Goal: Task Accomplishment & Management: Use online tool/utility

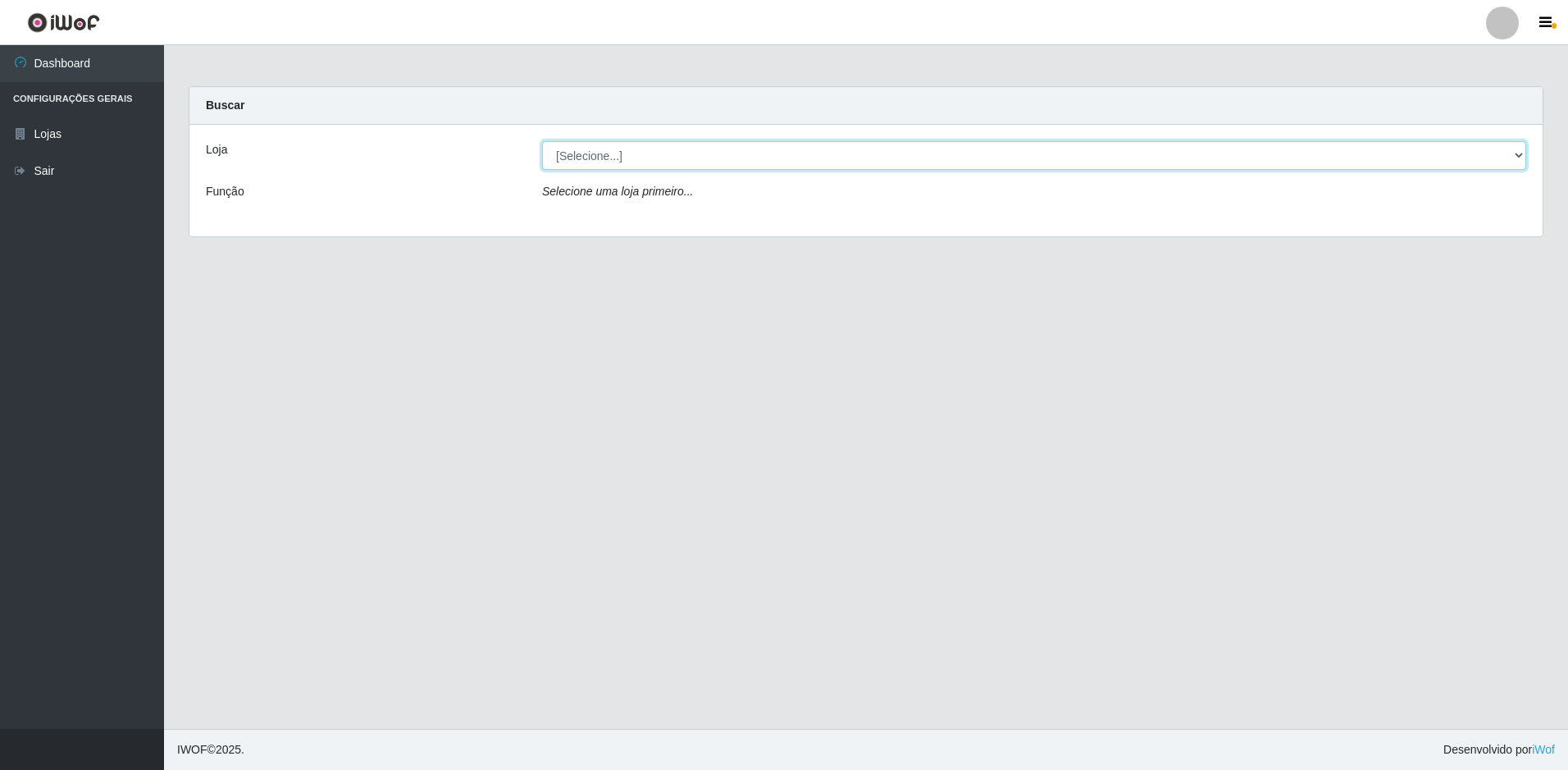
click at [820, 161] on select "[Selecione...] Extraplus - Loja 50 [GEOGRAPHIC_DATA]" at bounding box center [1034, 155] width 985 height 29
select select "451"
click at [542, 141] on select "[Selecione...] Extraplus - Loja 50 [GEOGRAPHIC_DATA]" at bounding box center [1034, 155] width 985 height 29
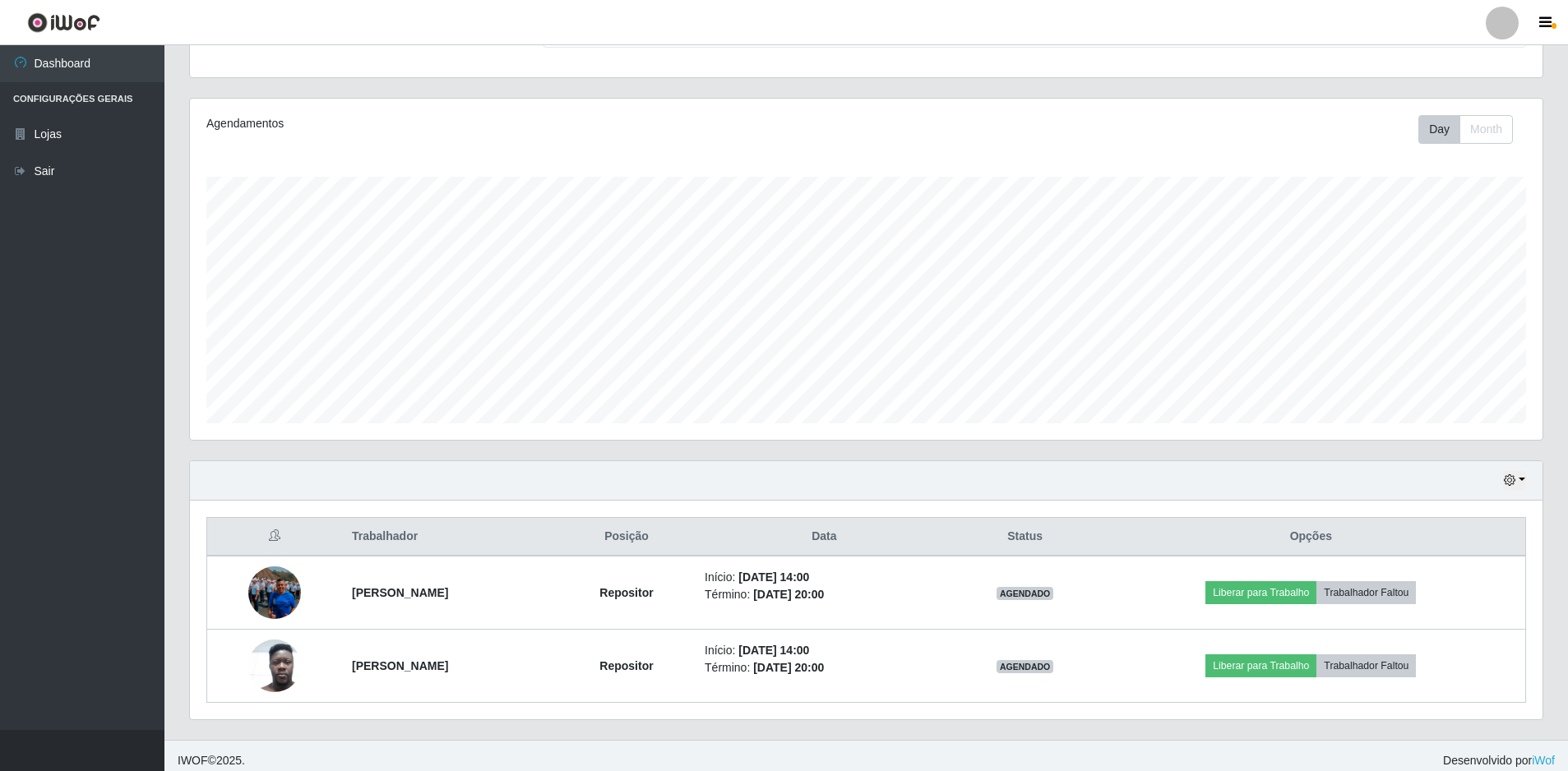
scroll to position [174, 0]
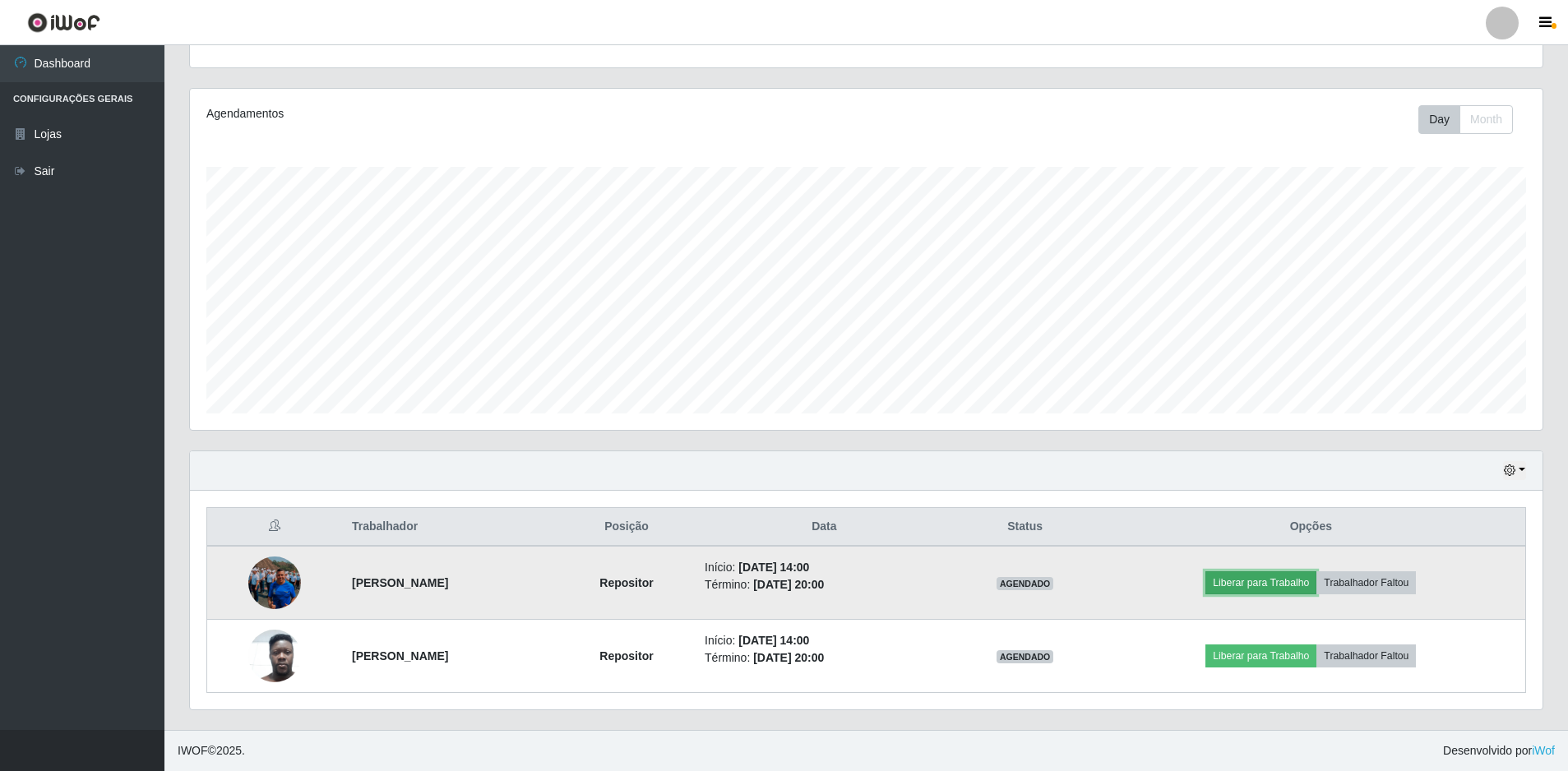
click at [1269, 583] on button "Liberar para Trabalho" at bounding box center [1261, 582] width 111 height 23
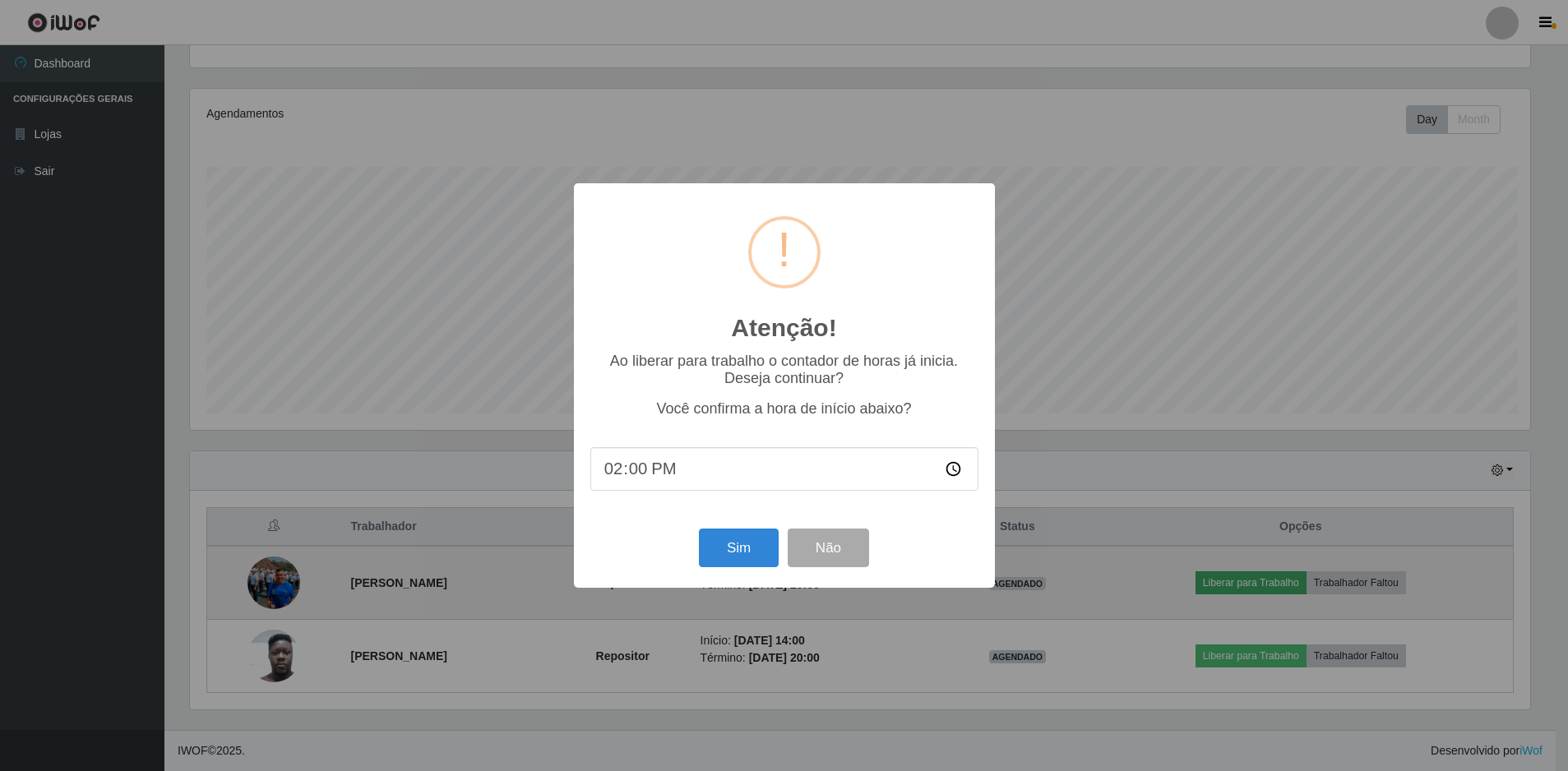
scroll to position [341, 1344]
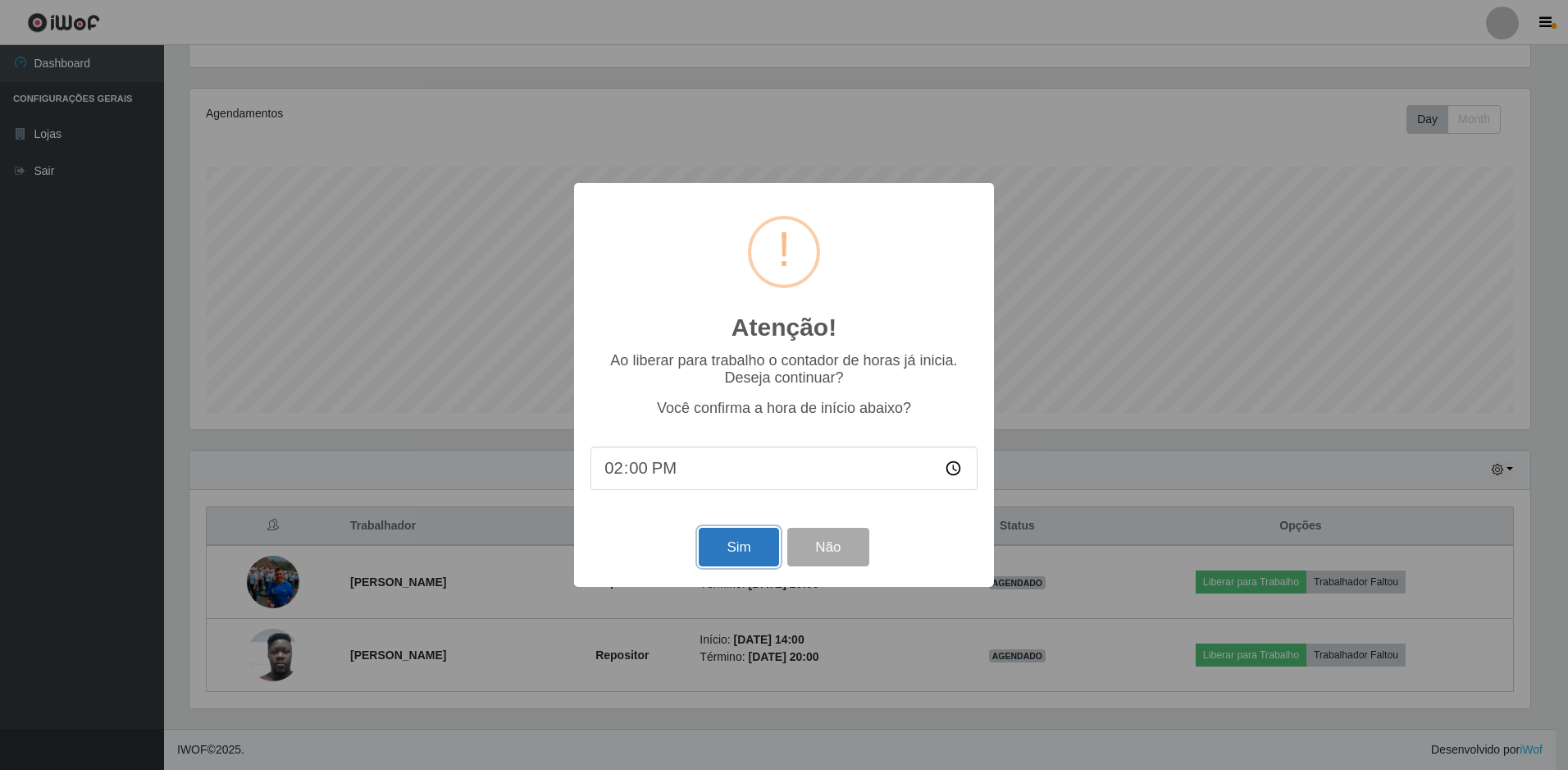
click at [718, 555] on button "Sim" at bounding box center [738, 547] width 80 height 39
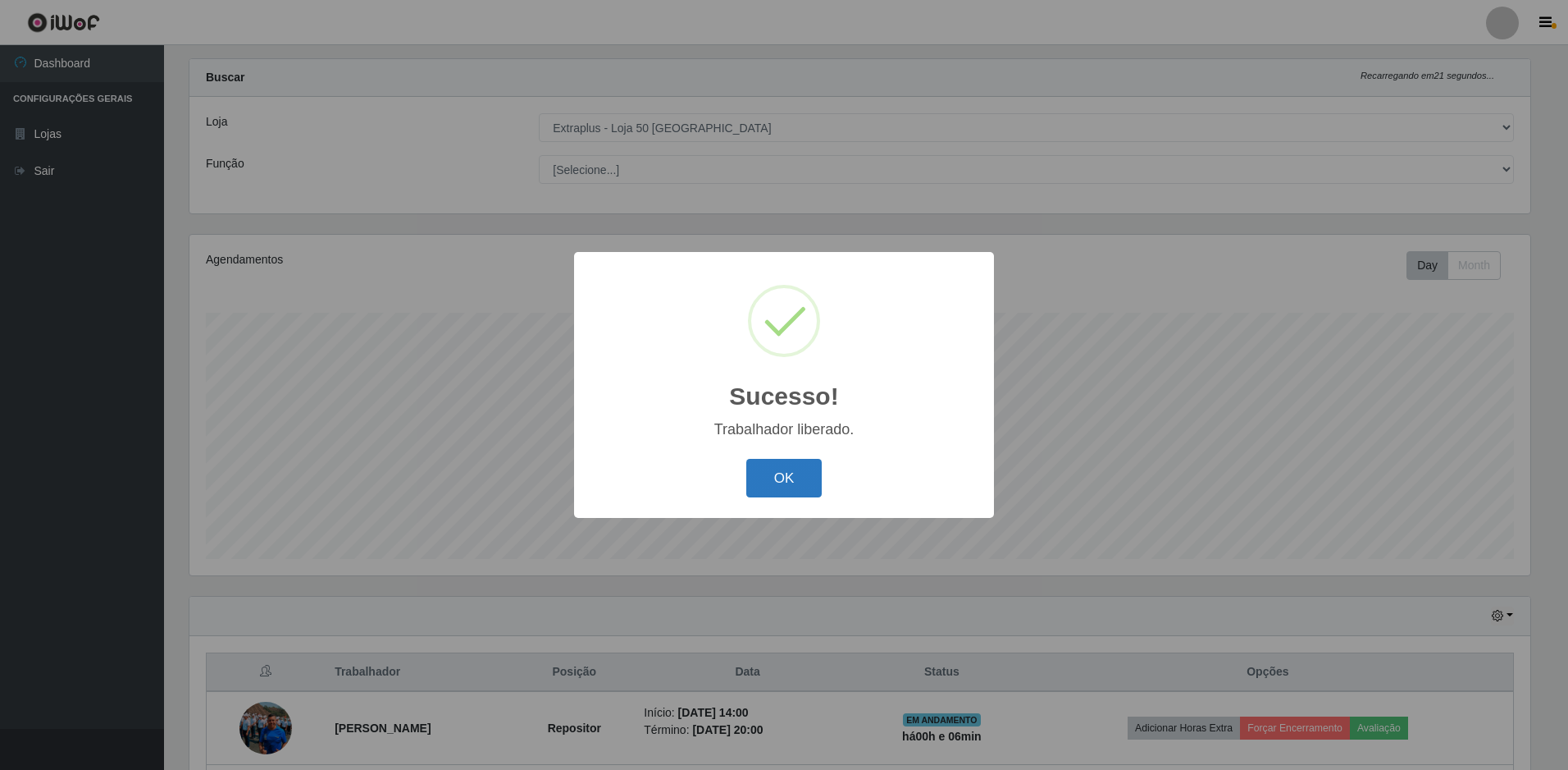
click at [805, 495] on button "OK" at bounding box center [784, 478] width 76 height 39
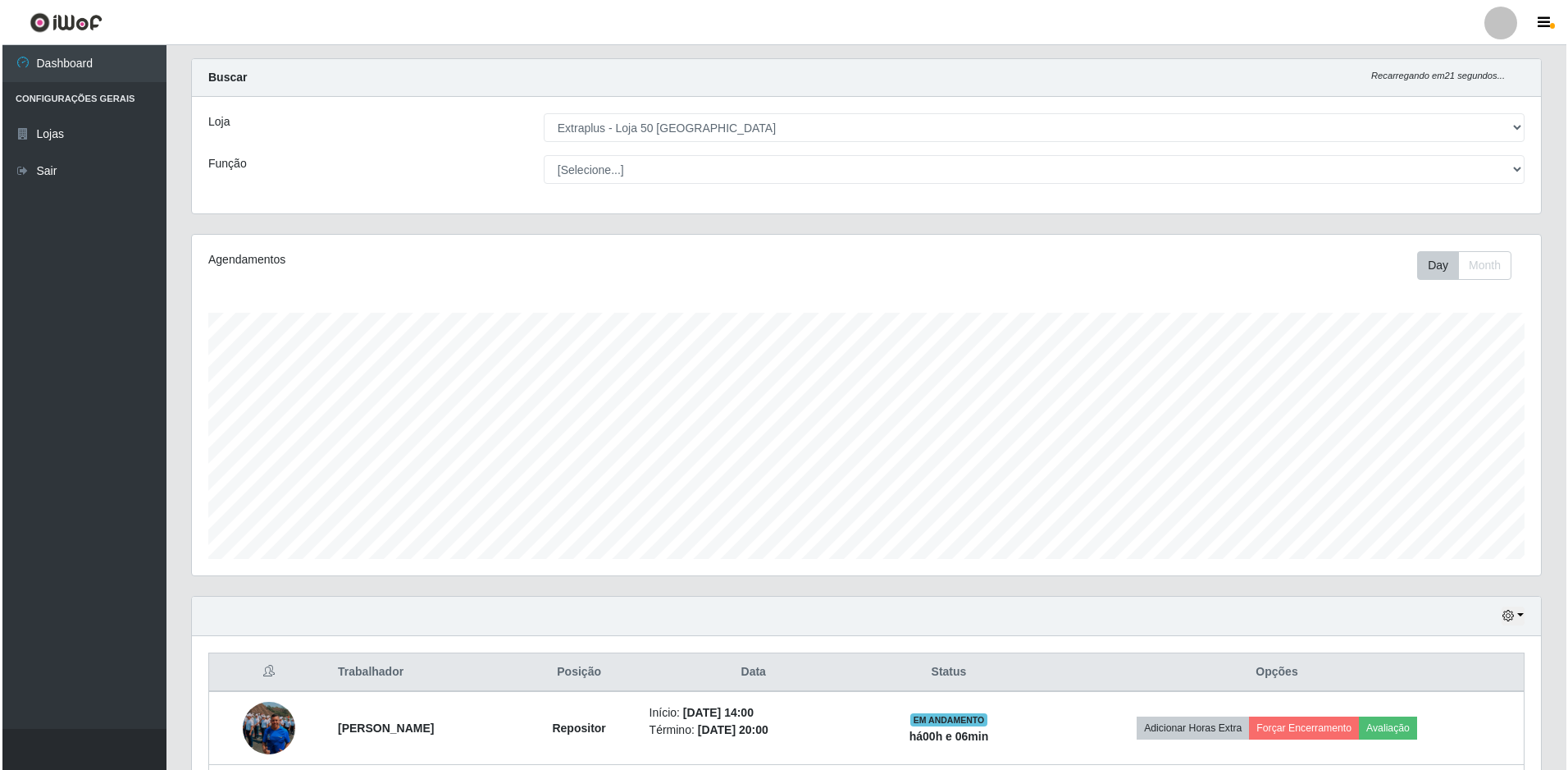
scroll to position [174, 0]
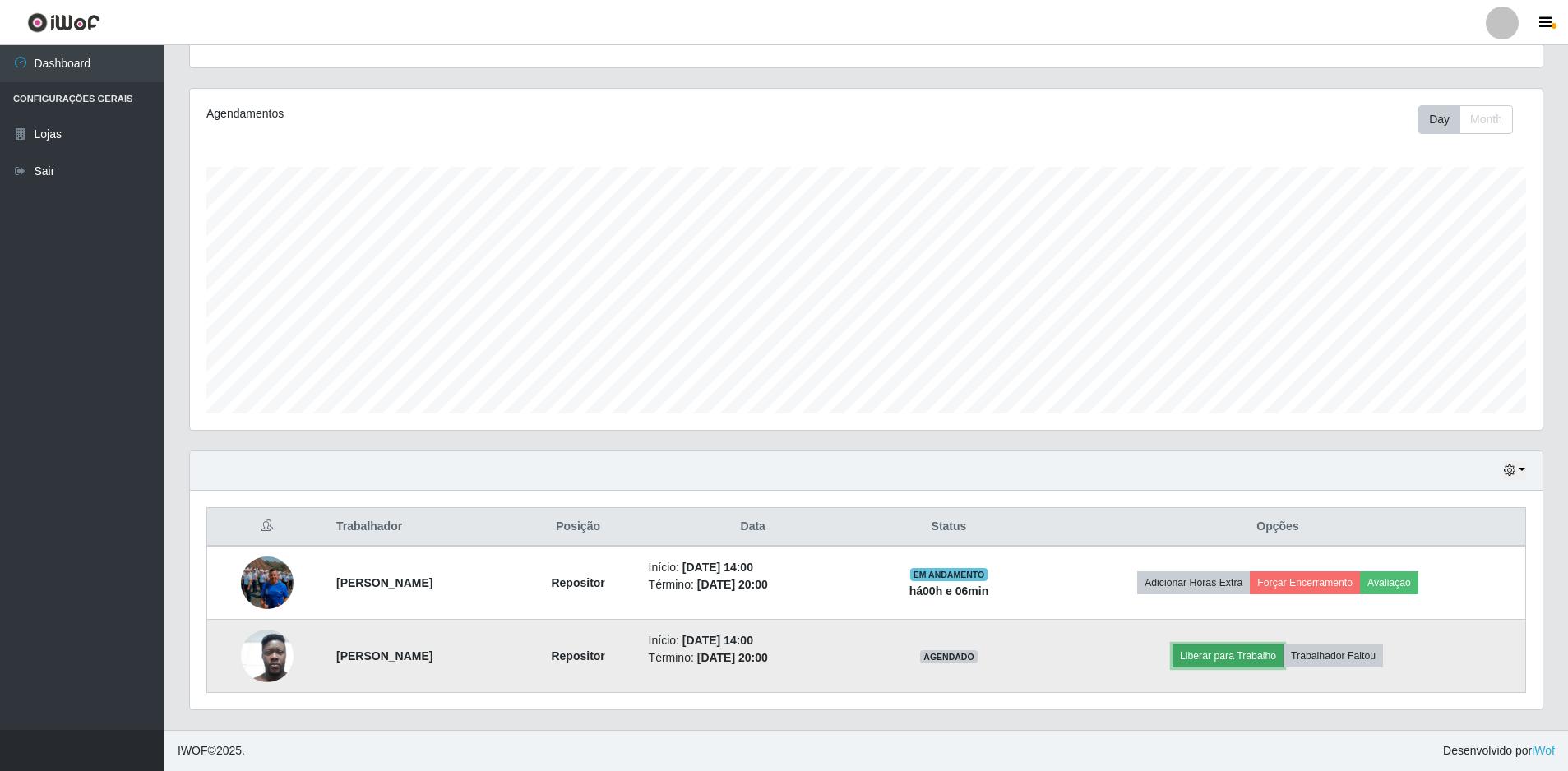
click at [1238, 649] on button "Liberar para Trabalho" at bounding box center [1228, 655] width 111 height 23
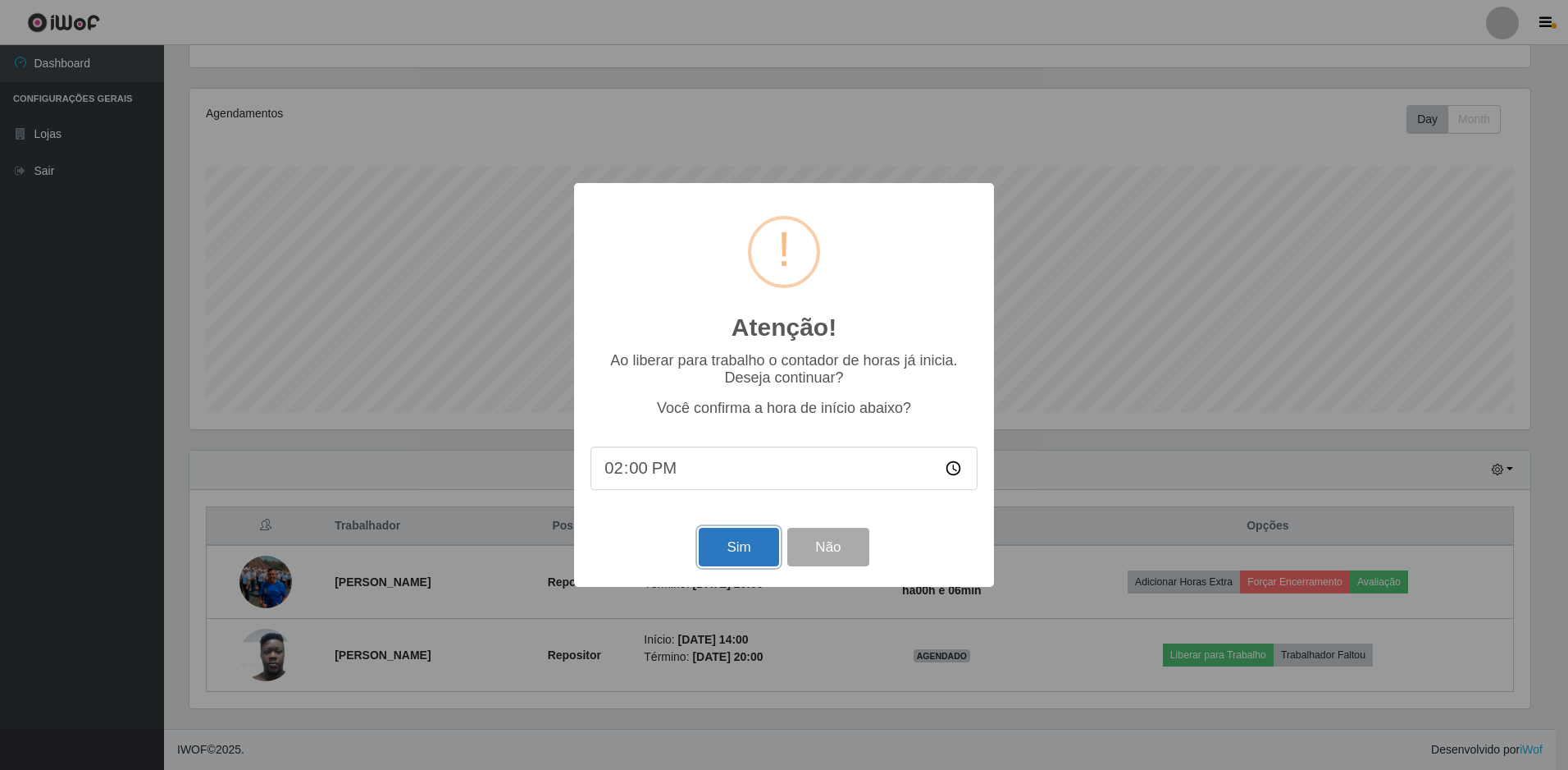
click at [723, 554] on button "Sim" at bounding box center [738, 547] width 80 height 39
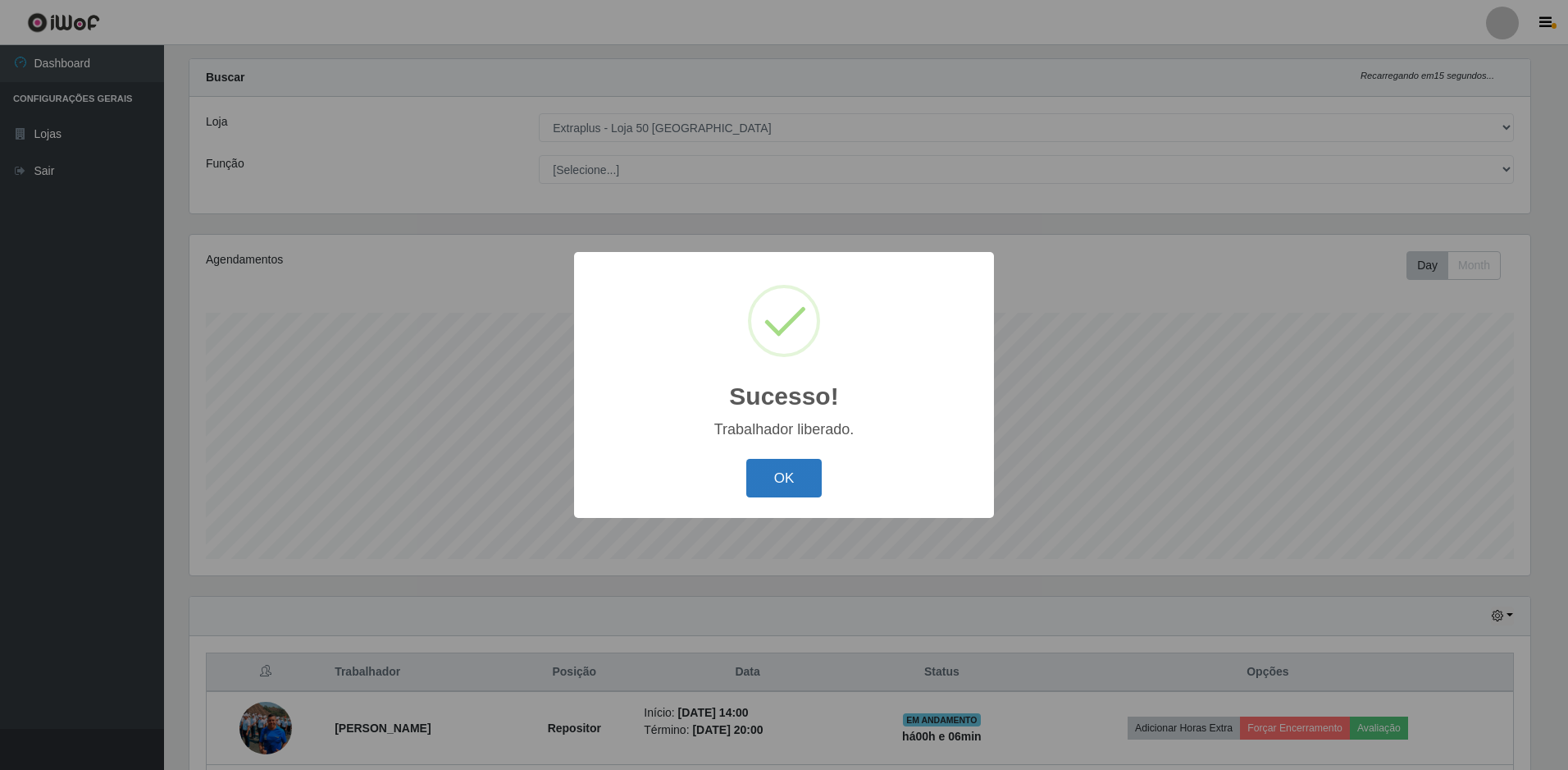
click at [800, 481] on button "OK" at bounding box center [784, 478] width 76 height 39
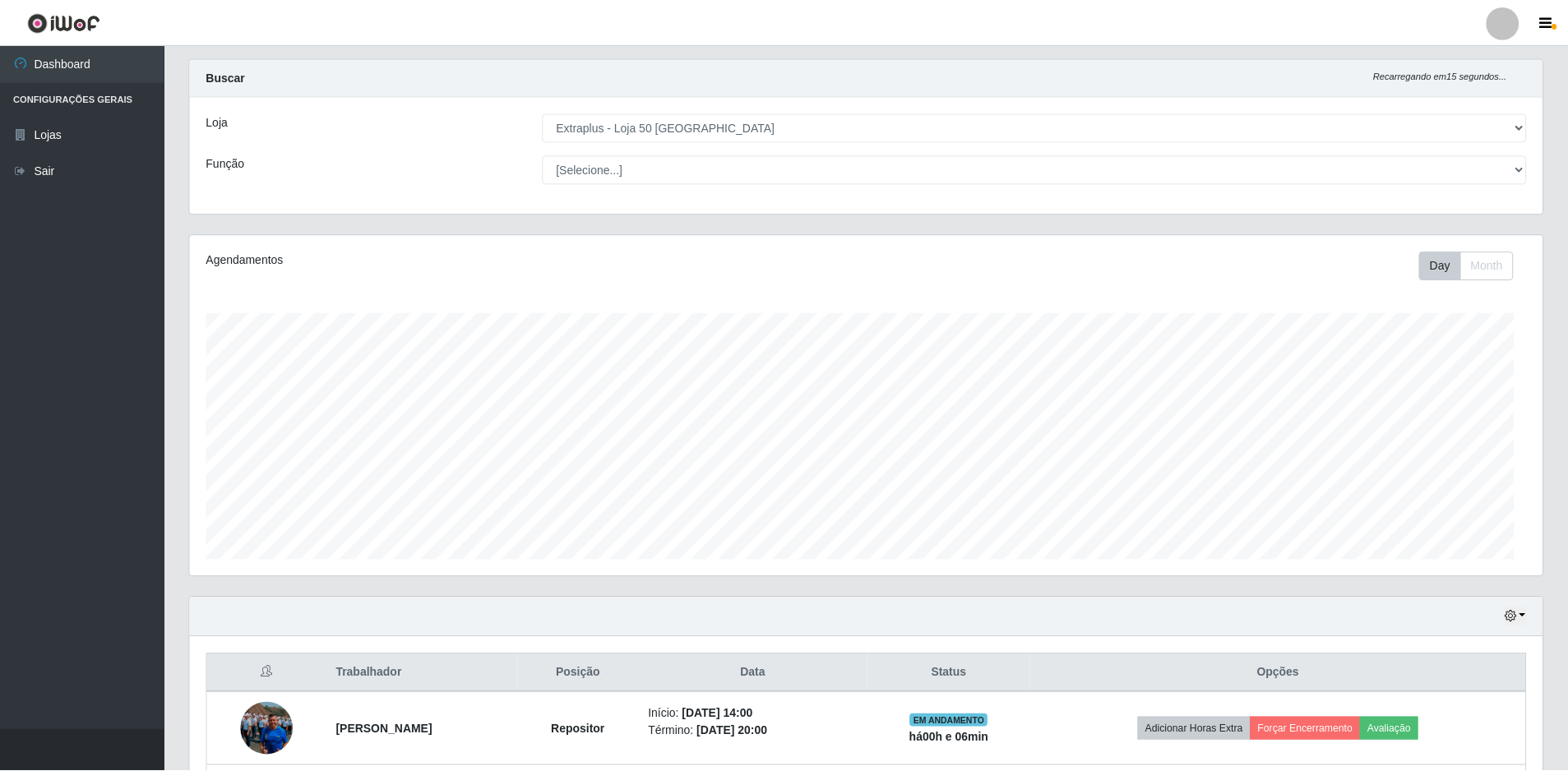
scroll to position [341, 1353]
